Goal: Task Accomplishment & Management: Complete application form

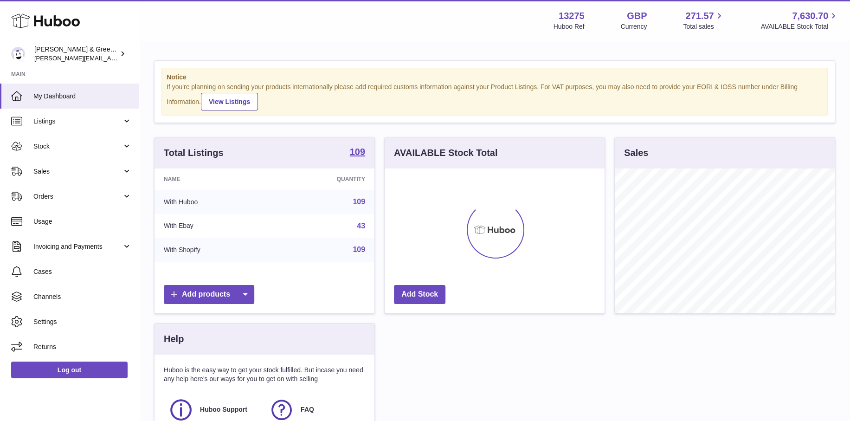
scroll to position [145, 220]
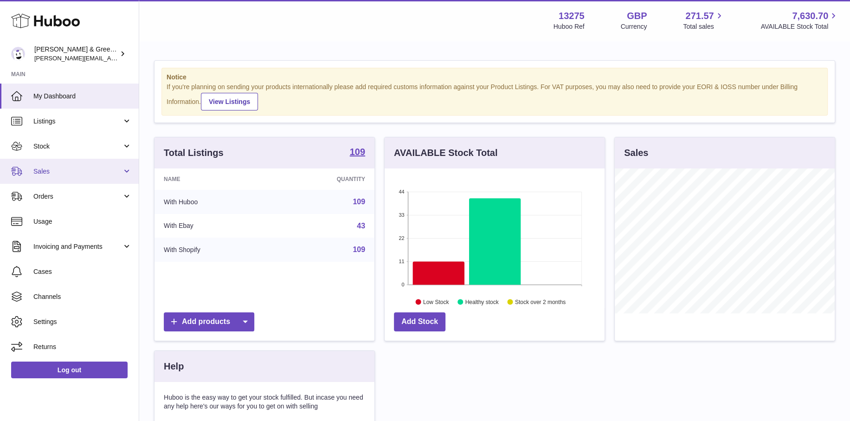
click at [54, 164] on link "Sales" at bounding box center [69, 171] width 139 height 25
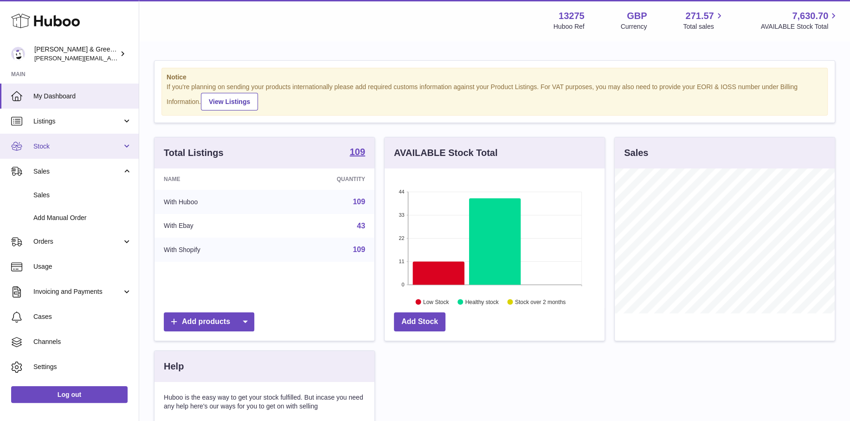
click at [91, 146] on span "Stock" at bounding box center [77, 146] width 89 height 9
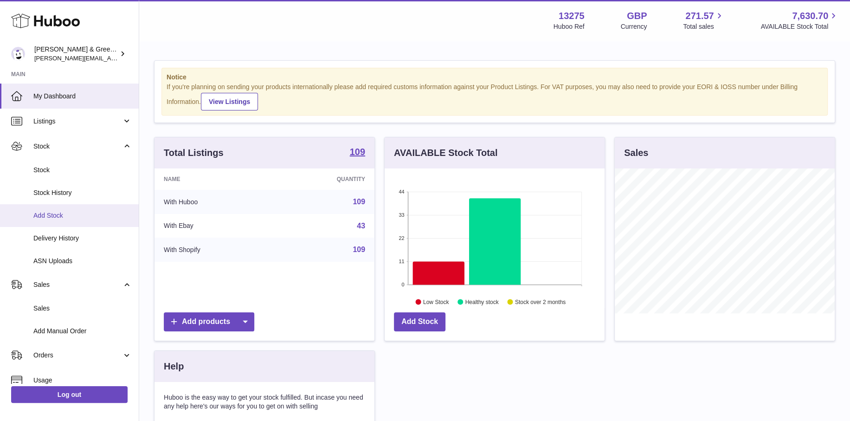
click at [77, 216] on span "Add Stock" at bounding box center [82, 215] width 98 height 9
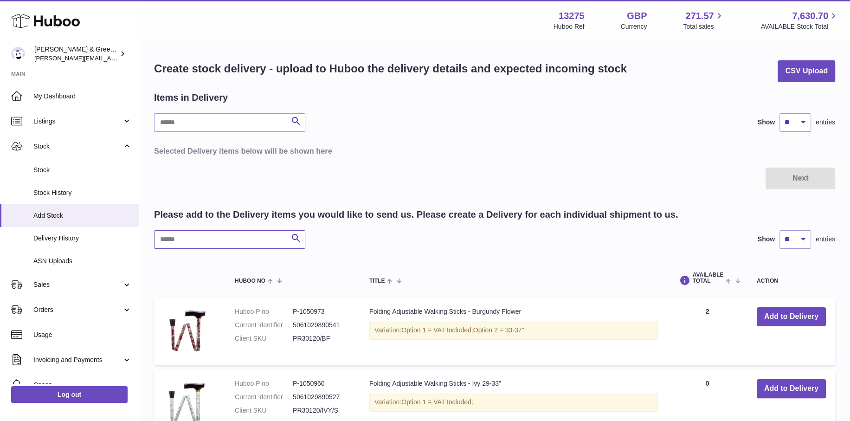
click at [202, 239] on input "text" at bounding box center [229, 239] width 151 height 19
type input "***"
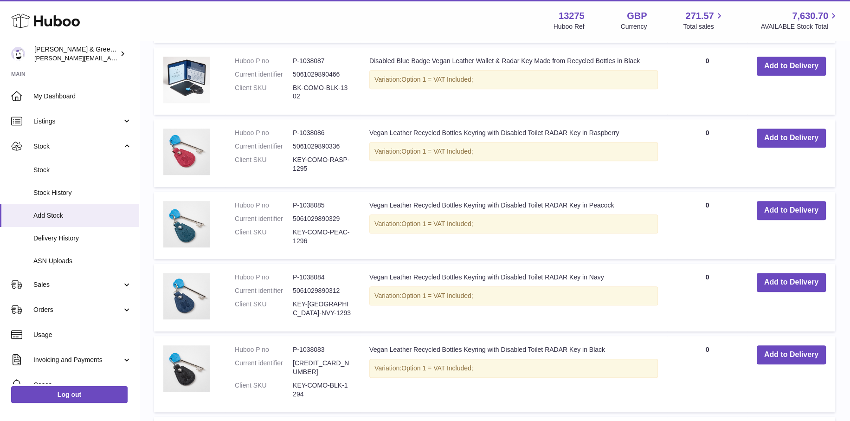
scroll to position [464, 0]
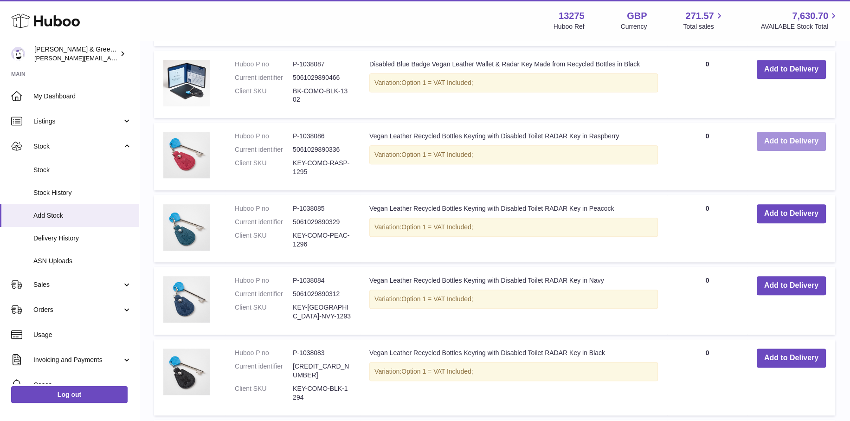
click at [765, 134] on button "Add to Delivery" at bounding box center [791, 141] width 69 height 19
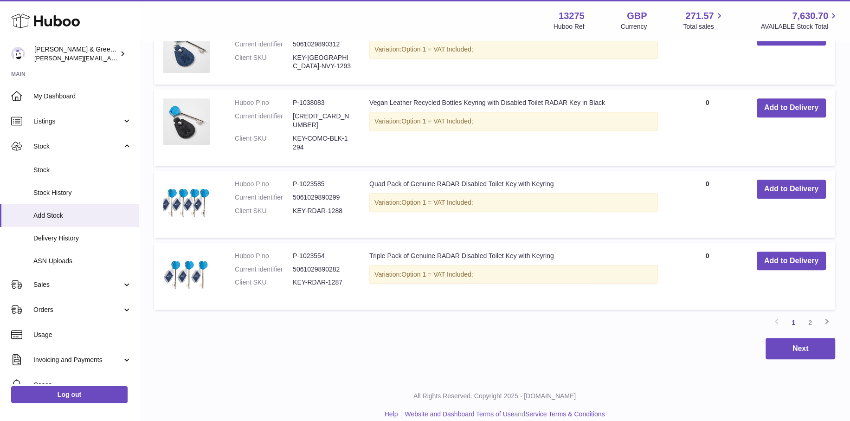
scroll to position [803, 0]
click at [785, 179] on button "Add to Delivery" at bounding box center [791, 188] width 69 height 19
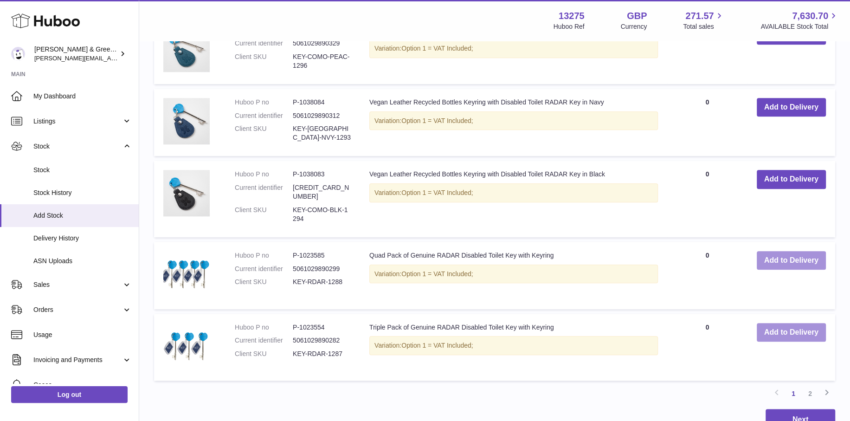
scroll to position [875, 0]
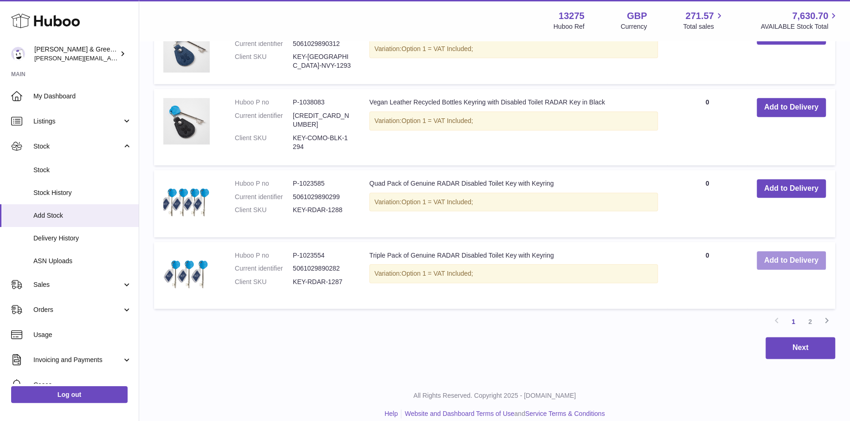
click at [802, 251] on button "Add to Delivery" at bounding box center [791, 260] width 69 height 19
click at [806, 313] on link "2" at bounding box center [810, 321] width 17 height 17
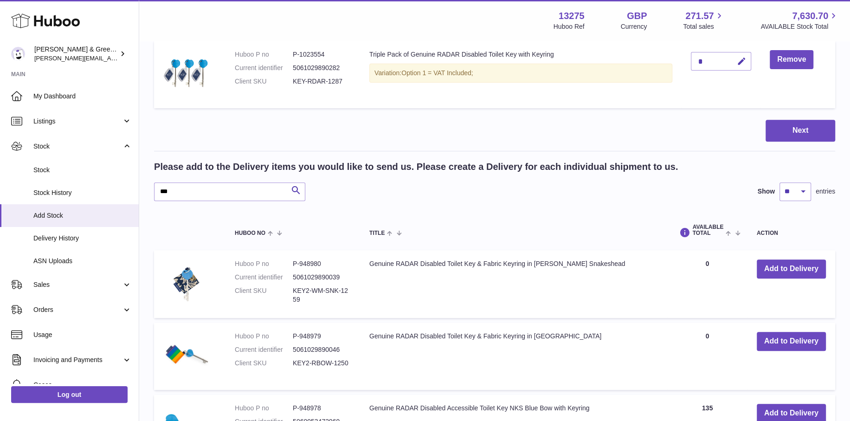
scroll to position [367, 0]
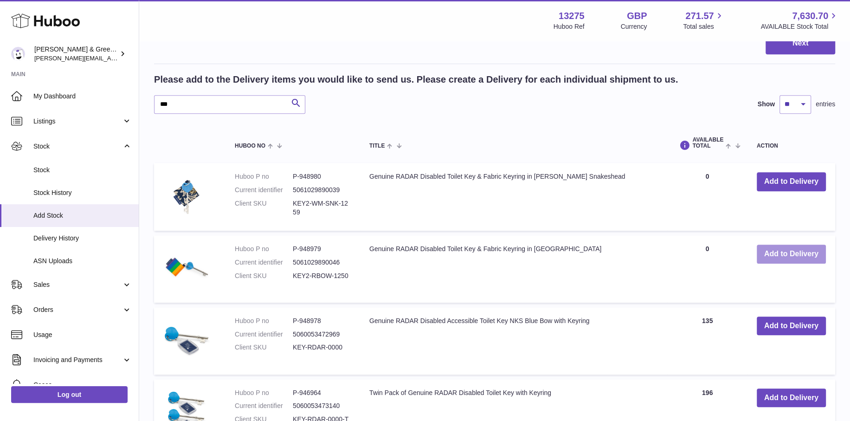
click at [789, 245] on button "Add to Delivery" at bounding box center [791, 254] width 69 height 19
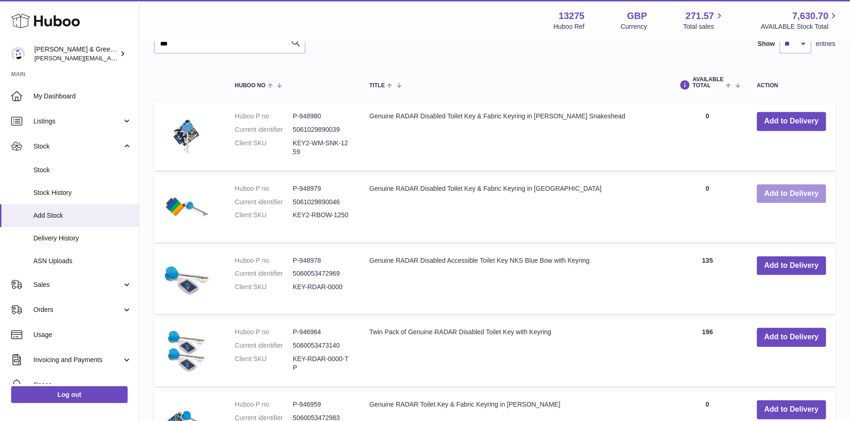
scroll to position [506, 0]
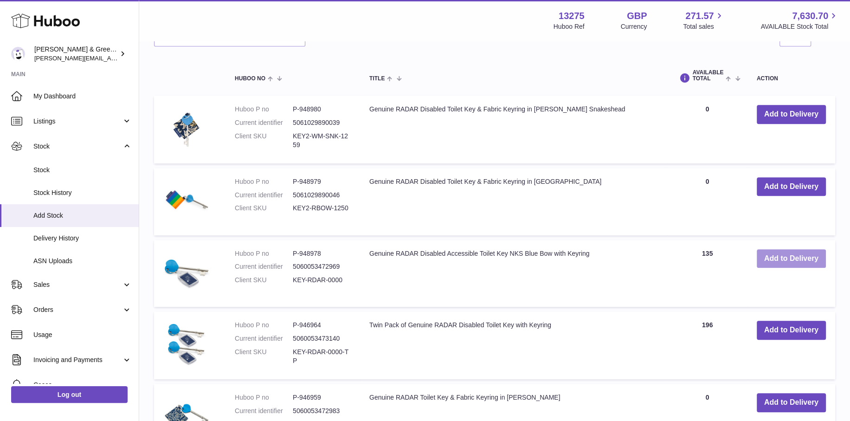
click at [795, 260] on button "Add to Delivery" at bounding box center [791, 258] width 69 height 19
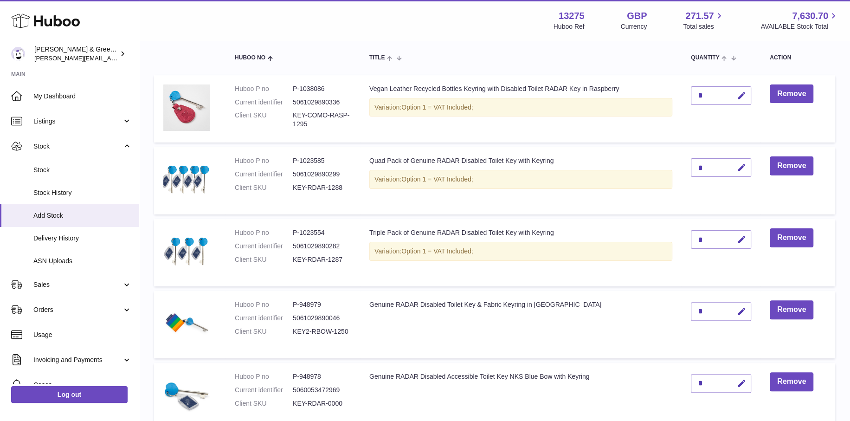
scroll to position [21, 0]
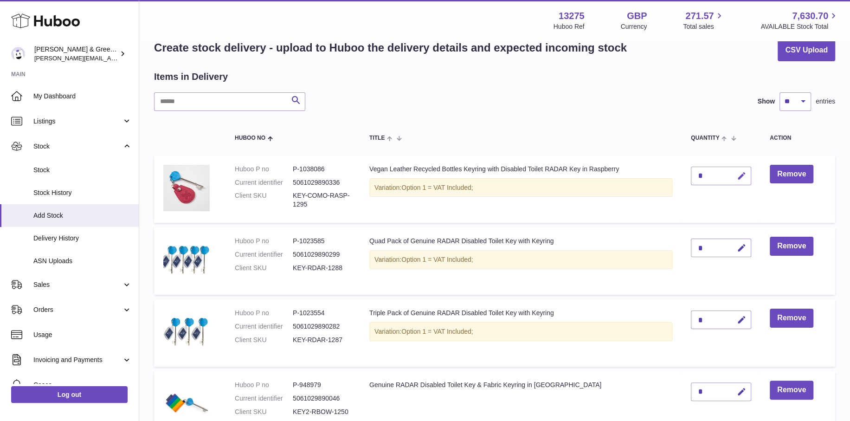
click at [731, 177] on button "button" at bounding box center [741, 176] width 22 height 19
drag, startPoint x: 707, startPoint y: 174, endPoint x: 684, endPoint y: 174, distance: 22.8
click at [684, 174] on td "*" at bounding box center [721, 190] width 79 height 68
type input "**"
click at [718, 249] on div "*" at bounding box center [721, 248] width 60 height 19
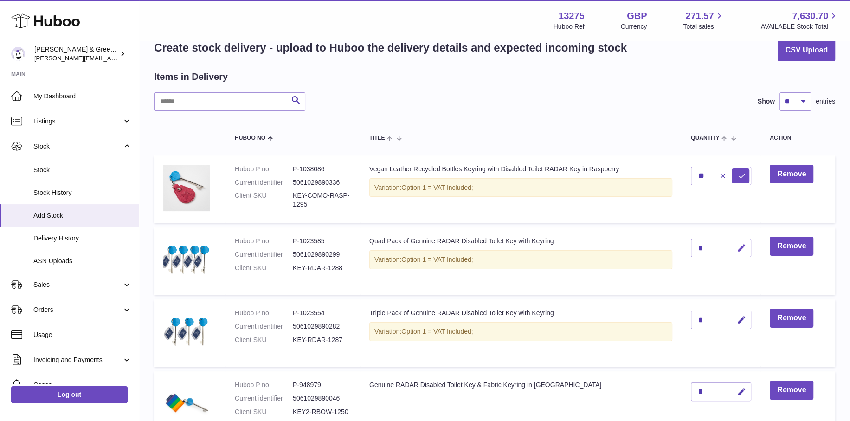
click at [733, 248] on button "button" at bounding box center [741, 248] width 22 height 19
click at [688, 250] on td "*" at bounding box center [721, 260] width 79 height 67
drag, startPoint x: 709, startPoint y: 244, endPoint x: 691, endPoint y: 247, distance: 18.9
click at [691, 247] on input "**" at bounding box center [721, 248] width 60 height 19
type input "**"
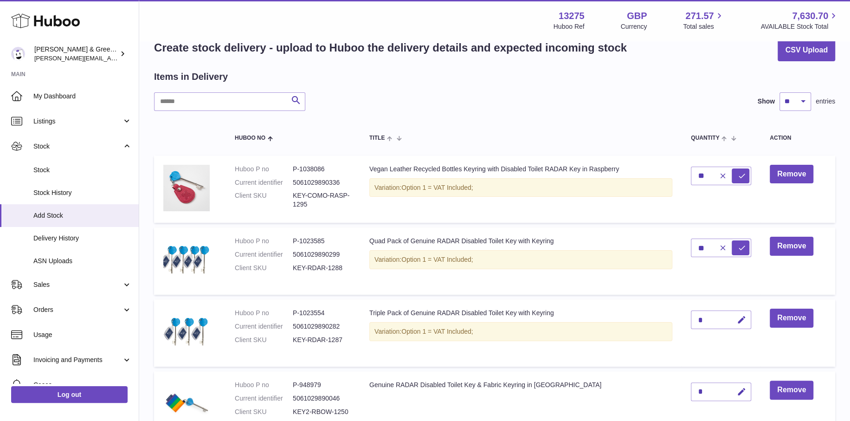
click at [717, 319] on div "*" at bounding box center [721, 320] width 60 height 19
click at [735, 316] on button "button" at bounding box center [741, 320] width 22 height 19
drag, startPoint x: 712, startPoint y: 319, endPoint x: 704, endPoint y: 318, distance: 8.0
click at [686, 316] on td "*" at bounding box center [721, 332] width 79 height 67
click at [706, 317] on input "*" at bounding box center [721, 320] width 60 height 19
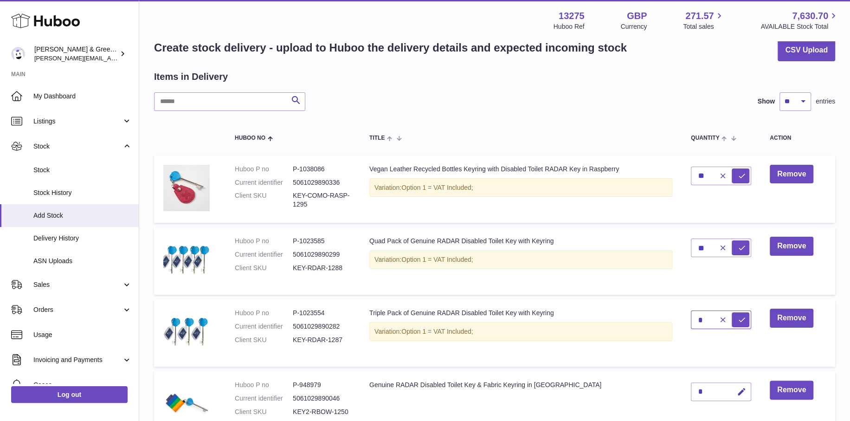
drag, startPoint x: 706, startPoint y: 317, endPoint x: 684, endPoint y: 318, distance: 21.8
click at [684, 318] on td "*" at bounding box center [721, 332] width 79 height 67
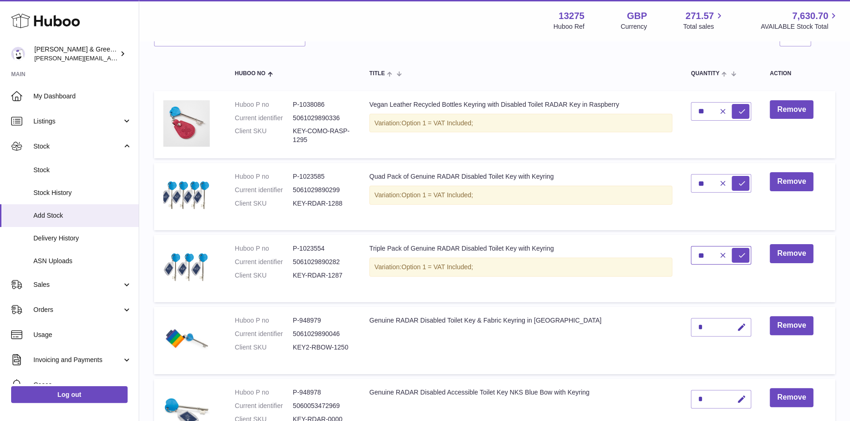
scroll to position [160, 0]
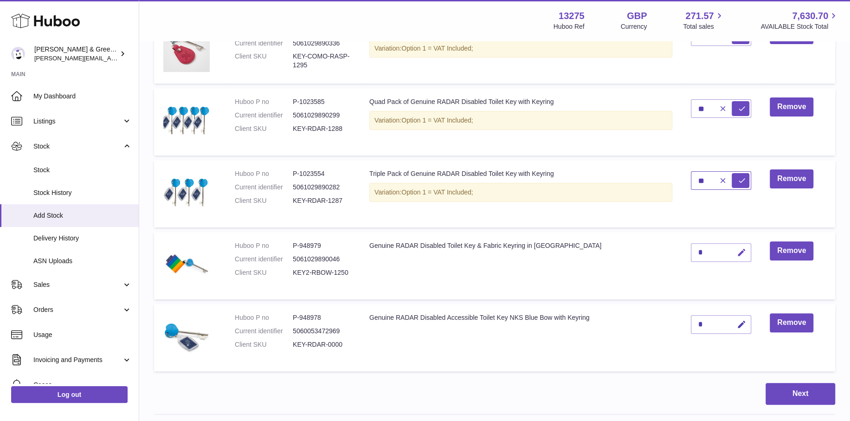
type input "**"
click at [739, 256] on icon "button" at bounding box center [742, 253] width 10 height 10
drag, startPoint x: 701, startPoint y: 253, endPoint x: 691, endPoint y: 260, distance: 11.6
click at [688, 253] on td "*" at bounding box center [721, 265] width 79 height 67
type input "**"
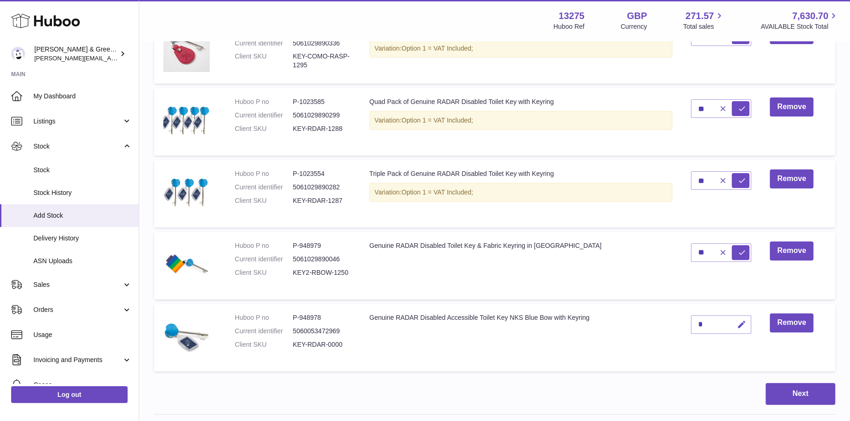
click at [744, 324] on icon "button" at bounding box center [742, 325] width 10 height 10
drag, startPoint x: 706, startPoint y: 324, endPoint x: 692, endPoint y: 322, distance: 14.0
click at [692, 322] on input "*" at bounding box center [721, 324] width 60 height 19
type input "***"
click at [740, 323] on icon "submit" at bounding box center [742, 324] width 8 height 8
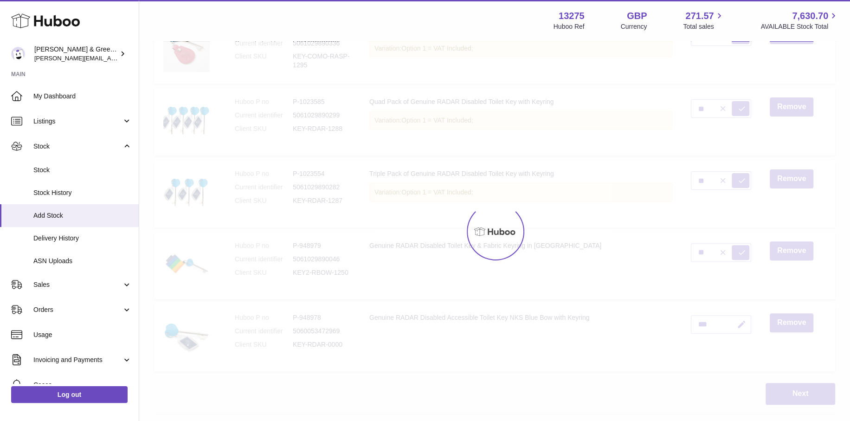
type input "*"
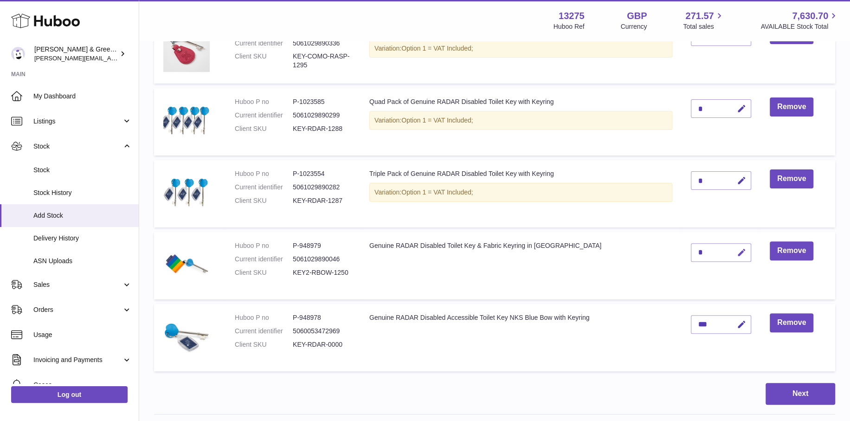
click at [740, 256] on icon "button" at bounding box center [742, 253] width 10 height 10
click at [698, 250] on input "*" at bounding box center [721, 252] width 60 height 19
drag, startPoint x: 703, startPoint y: 266, endPoint x: 679, endPoint y: 273, distance: 25.0
click at [679, 273] on tr "Huboo P no P-948979 Current identifier 5061029890046 Client SKU KEY2-RBOW-1250 …" at bounding box center [494, 265] width 681 height 67
type input "**"
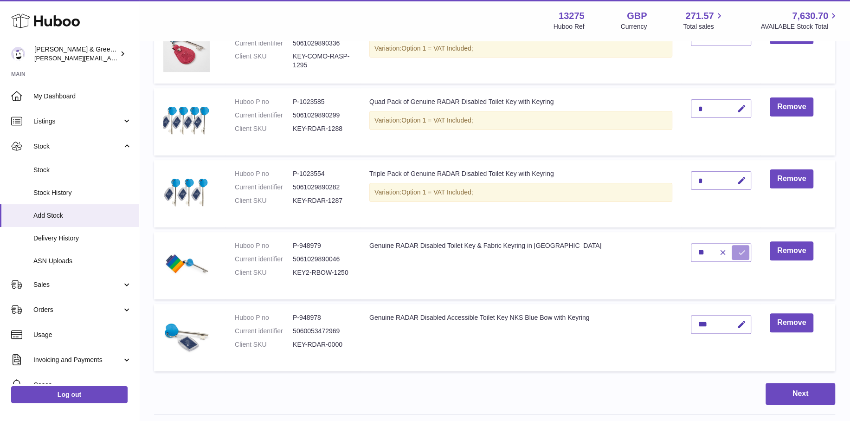
click at [745, 253] on icon "submit" at bounding box center [742, 252] width 8 height 8
click at [741, 180] on icon "button" at bounding box center [742, 181] width 10 height 10
drag, startPoint x: 707, startPoint y: 178, endPoint x: 700, endPoint y: 179, distance: 6.6
click at [700, 179] on input "*" at bounding box center [721, 180] width 60 height 19
type input "**"
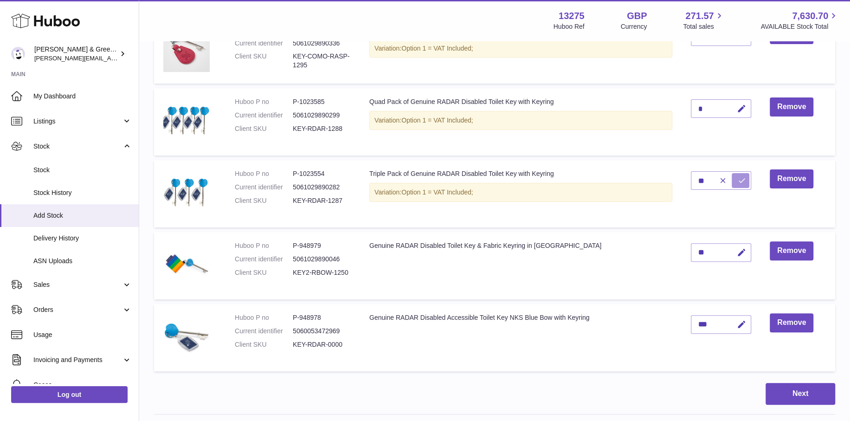
click at [741, 177] on icon "submit" at bounding box center [742, 180] width 8 height 8
click at [746, 110] on icon "button" at bounding box center [742, 109] width 10 height 10
drag, startPoint x: 707, startPoint y: 108, endPoint x: 680, endPoint y: 107, distance: 26.5
click at [680, 107] on tr "Huboo P no P-1023585 Current identifier 5061029890299 Client SKU KEY-RDAR-1288 …" at bounding box center [494, 121] width 681 height 67
type input "**"
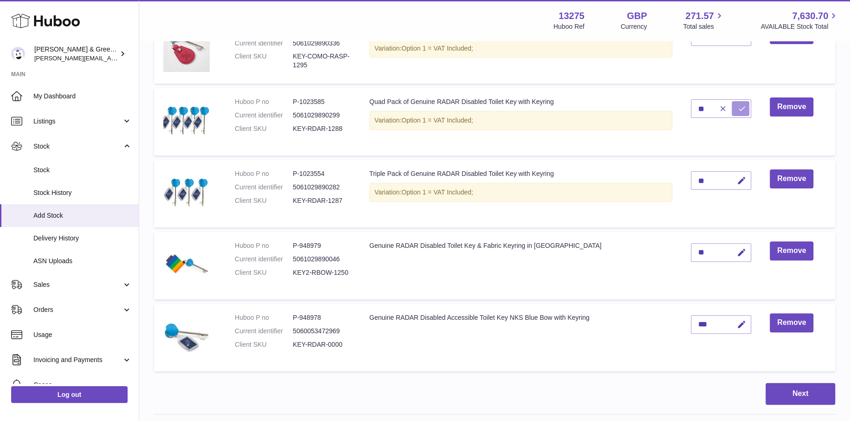
click at [738, 102] on button "submit" at bounding box center [741, 108] width 18 height 15
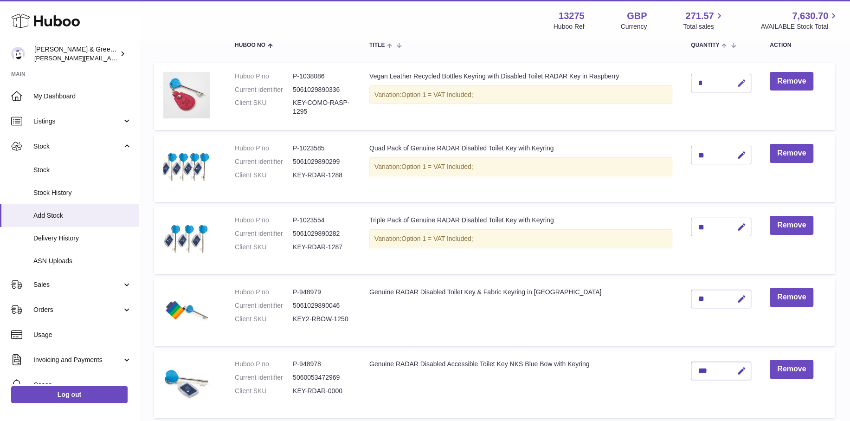
click at [738, 79] on icon "button" at bounding box center [742, 83] width 10 height 10
drag, startPoint x: 702, startPoint y: 79, endPoint x: 690, endPoint y: 80, distance: 12.6
click at [690, 80] on td "*" at bounding box center [721, 97] width 79 height 68
type input "**"
click at [734, 76] on button "submit" at bounding box center [741, 83] width 18 height 15
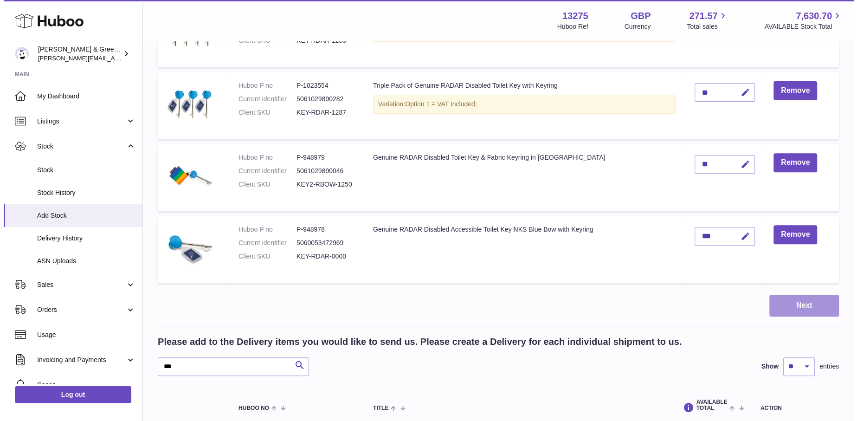
scroll to position [253, 0]
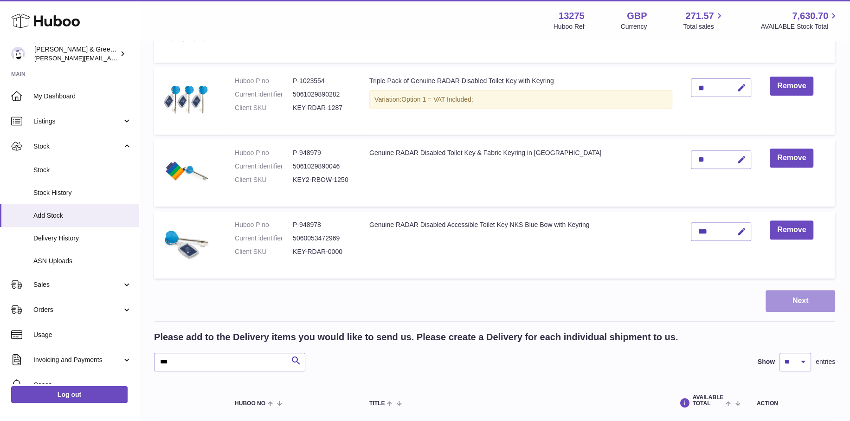
click at [818, 305] on button "Next" at bounding box center [801, 301] width 70 height 22
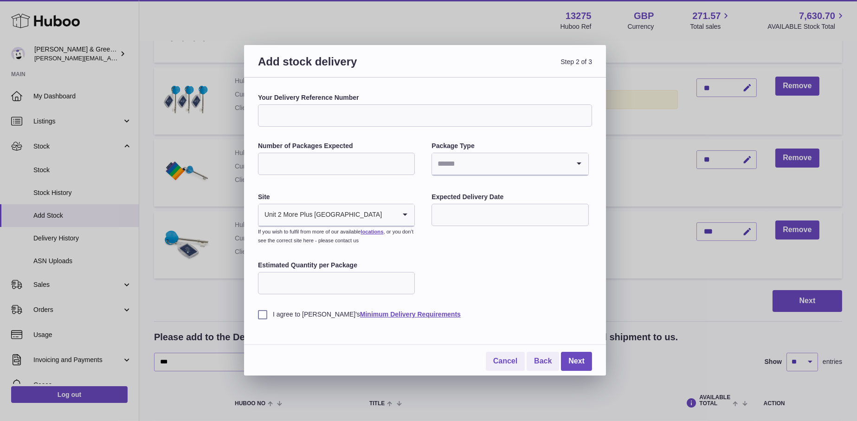
drag, startPoint x: 394, startPoint y: 110, endPoint x: 574, endPoint y: 10, distance: 206.2
click at [394, 110] on input "Your Delivery Reference Number" at bounding box center [425, 115] width 334 height 22
type input "**********"
click at [332, 159] on input "Number of Packages Expected" at bounding box center [336, 164] width 157 height 22
click at [518, 158] on input "Search for option" at bounding box center [500, 163] width 137 height 21
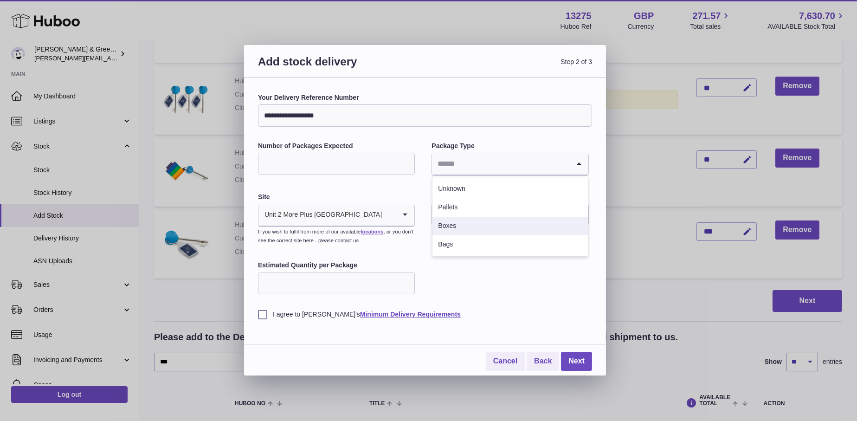
click at [515, 227] on li "Boxes" at bounding box center [510, 226] width 155 height 19
click at [284, 282] on input "Estimated Quantity per Package" at bounding box center [336, 283] width 157 height 22
drag, startPoint x: 318, startPoint y: 167, endPoint x: 219, endPoint y: 176, distance: 99.8
click at [219, 176] on div "**********" at bounding box center [428, 210] width 857 height 421
type input "*"
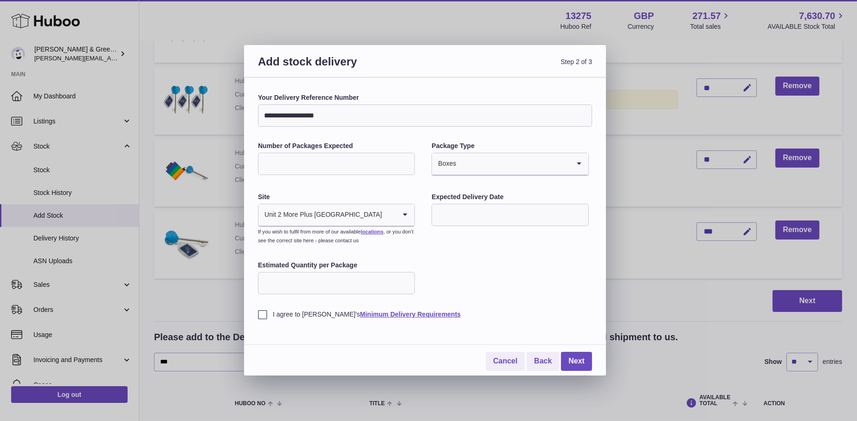
click at [520, 159] on input "Search for option" at bounding box center [513, 163] width 113 height 21
click at [486, 219] on li "Boxes" at bounding box center [510, 226] width 155 height 19
click at [486, 219] on input "text" at bounding box center [510, 215] width 157 height 22
click at [448, 330] on span "18" at bounding box center [446, 329] width 17 height 17
type input "**********"
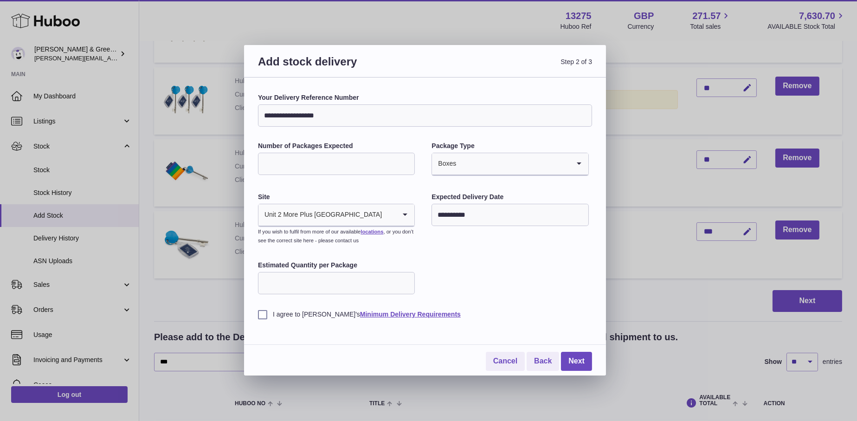
drag, startPoint x: 359, startPoint y: 301, endPoint x: 360, endPoint y: 290, distance: 10.7
click at [359, 300] on div "I agree to Huboo's Minimum Delivery Requirements" at bounding box center [425, 307] width 334 height 23
click at [360, 287] on input "Estimated Quantity per Package" at bounding box center [336, 283] width 157 height 22
type input "**"
click at [269, 318] on label "I agree to Huboo's Minimum Delivery Requirements" at bounding box center [425, 314] width 334 height 9
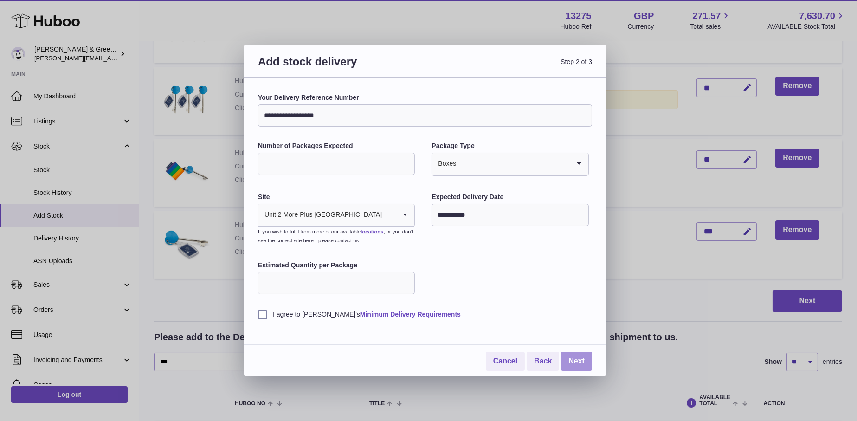
click at [581, 363] on link "Next" at bounding box center [576, 361] width 31 height 19
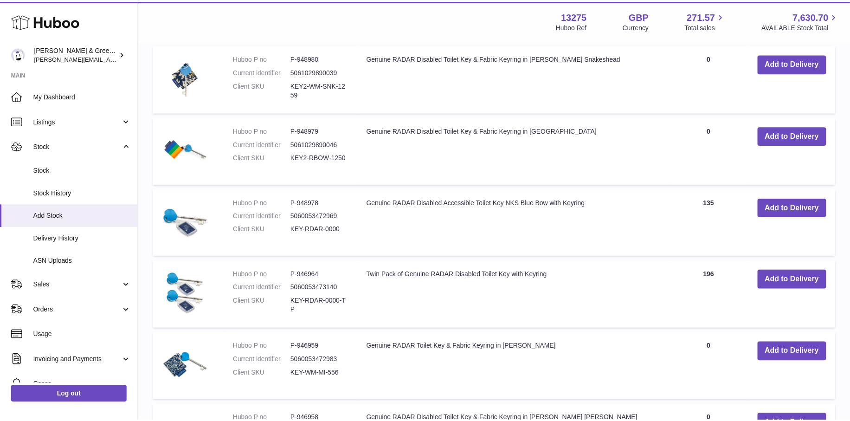
scroll to position [222, 0]
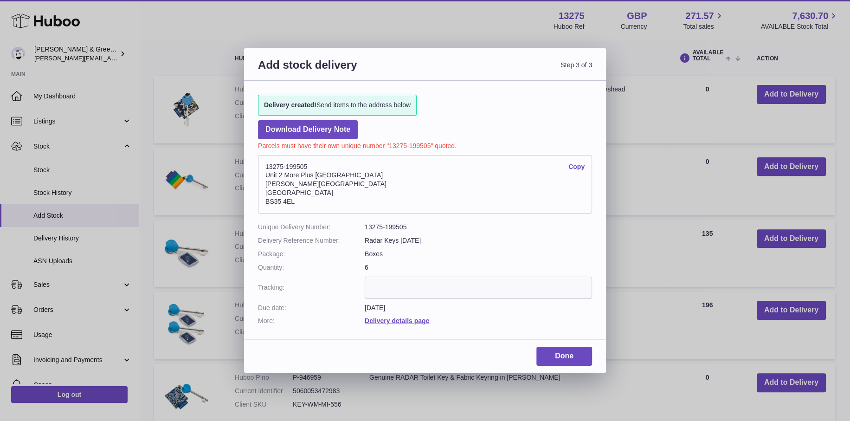
drag, startPoint x: 316, startPoint y: 162, endPoint x: 266, endPoint y: 164, distance: 49.7
click at [266, 164] on address "13275-199505 Copy Unit 2 More Plus Central Park Hudson Ave Severn Beach BS35 4EL" at bounding box center [425, 184] width 334 height 58
copy address "13275-199505"
click at [317, 172] on address "13275-199505 Copy Unit 2 More Plus Central Park Hudson Ave Severn Beach BS35 4EL" at bounding box center [425, 184] width 334 height 58
drag, startPoint x: 317, startPoint y: 169, endPoint x: 459, endPoint y: 37, distance: 193.5
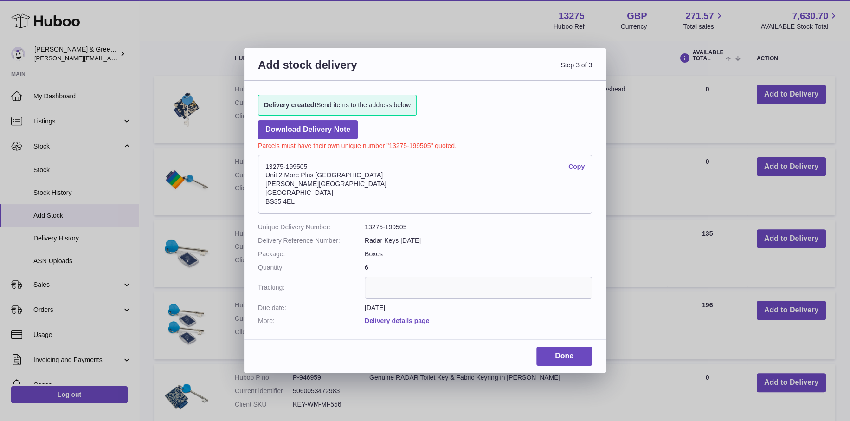
click at [261, 169] on address "13275-199505 Copy Unit 2 More Plus Central Park Hudson Ave Severn Beach BS35 4EL" at bounding box center [425, 184] width 334 height 58
copy address "13275-199505"
